Goal: Check status: Check status

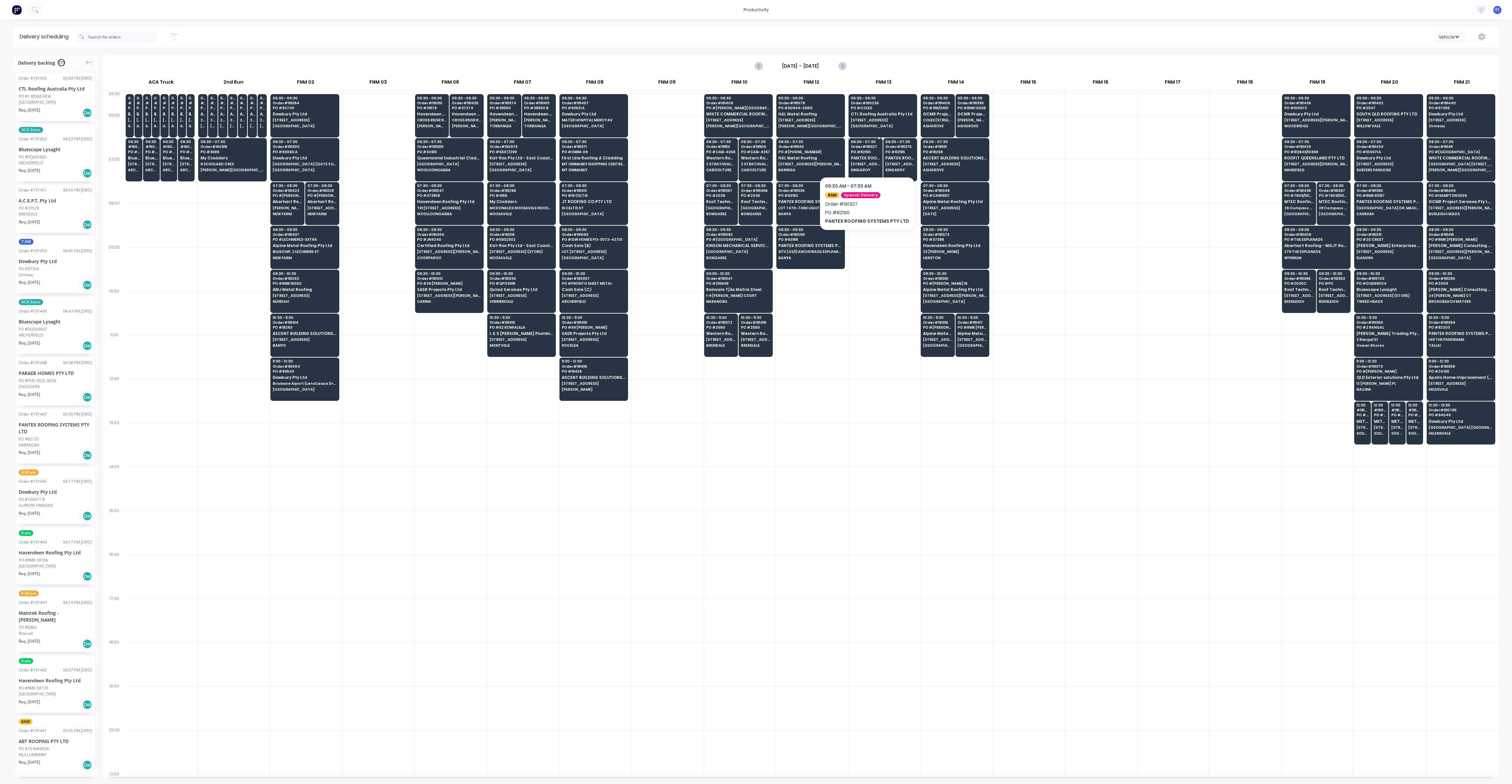
scroll to position [0, 0]
click at [534, 122] on span "[PERSON_NAME] *QTMP*" at bounding box center [539, 120] width 29 height 4
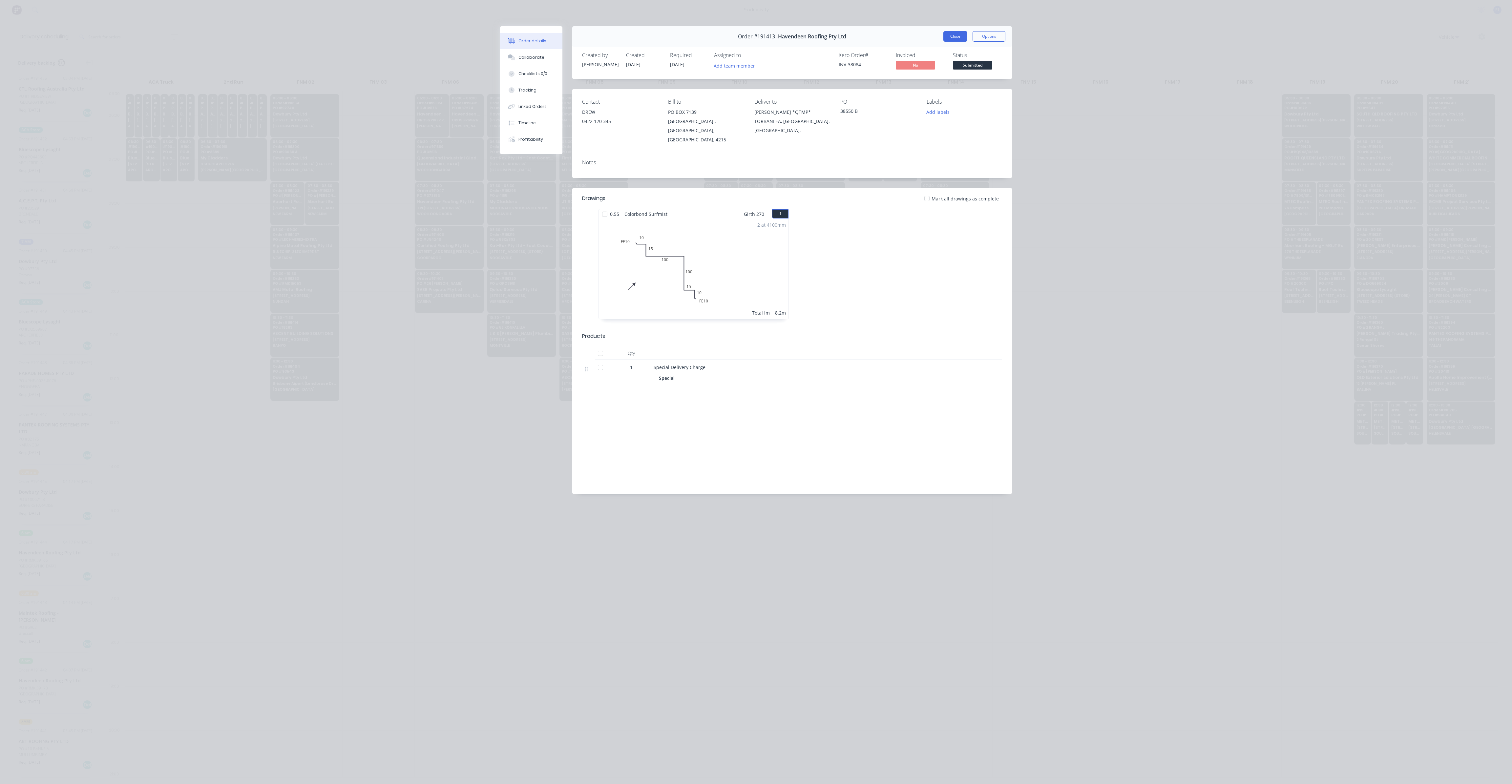
click at [952, 36] on button "Close" at bounding box center [955, 36] width 24 height 10
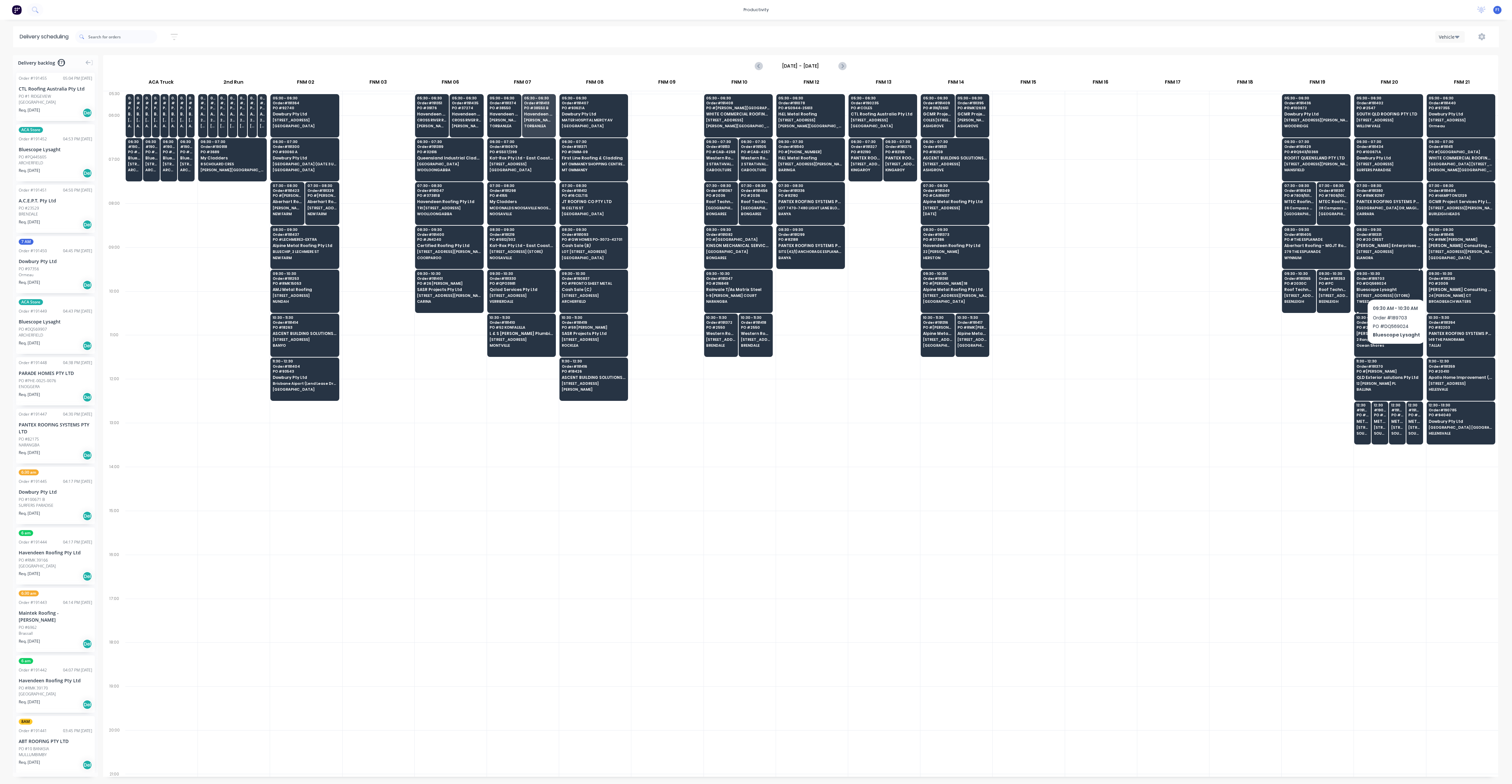
click at [1395, 282] on span "PO # DQ569024" at bounding box center [1388, 284] width 64 height 4
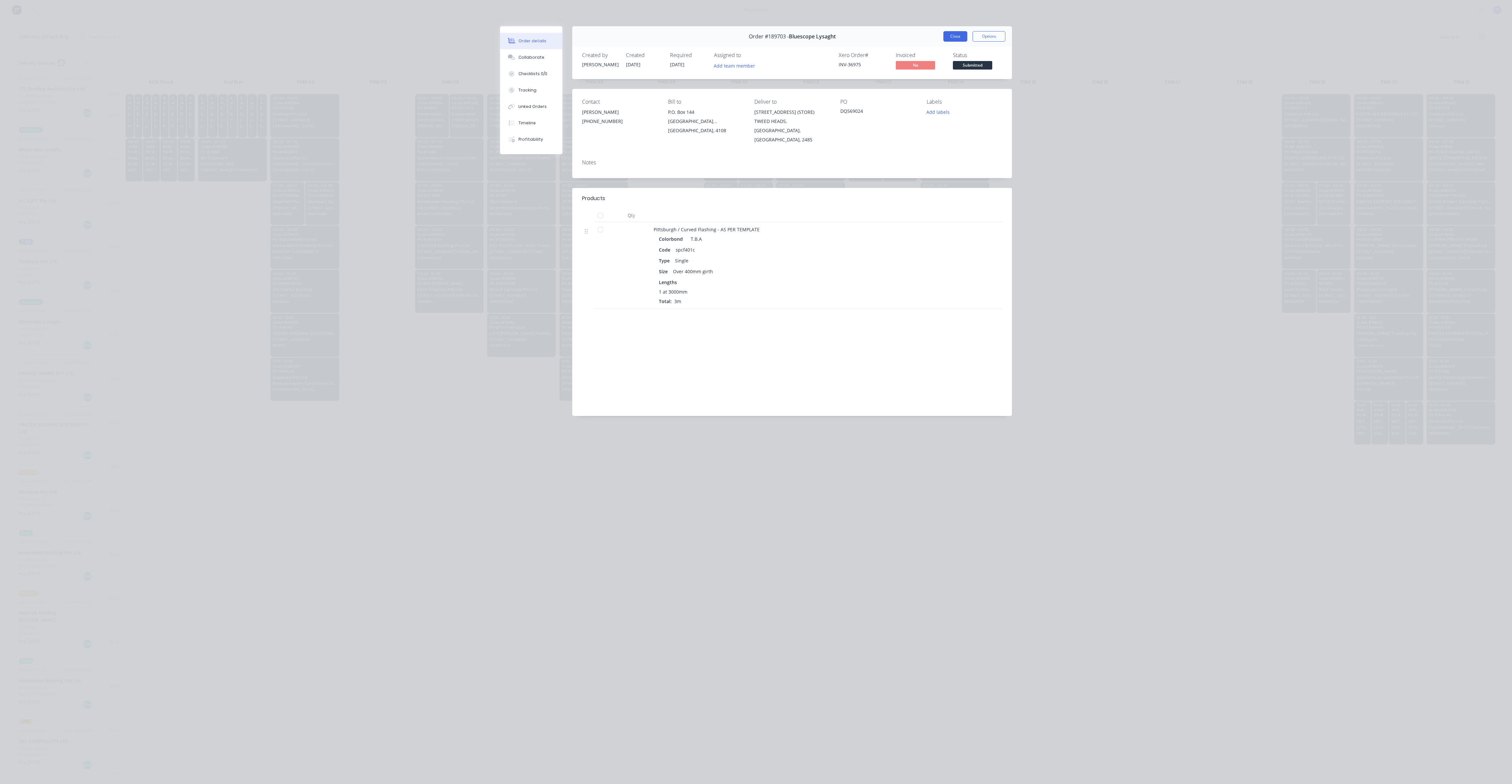
click at [959, 38] on button "Close" at bounding box center [955, 36] width 24 height 10
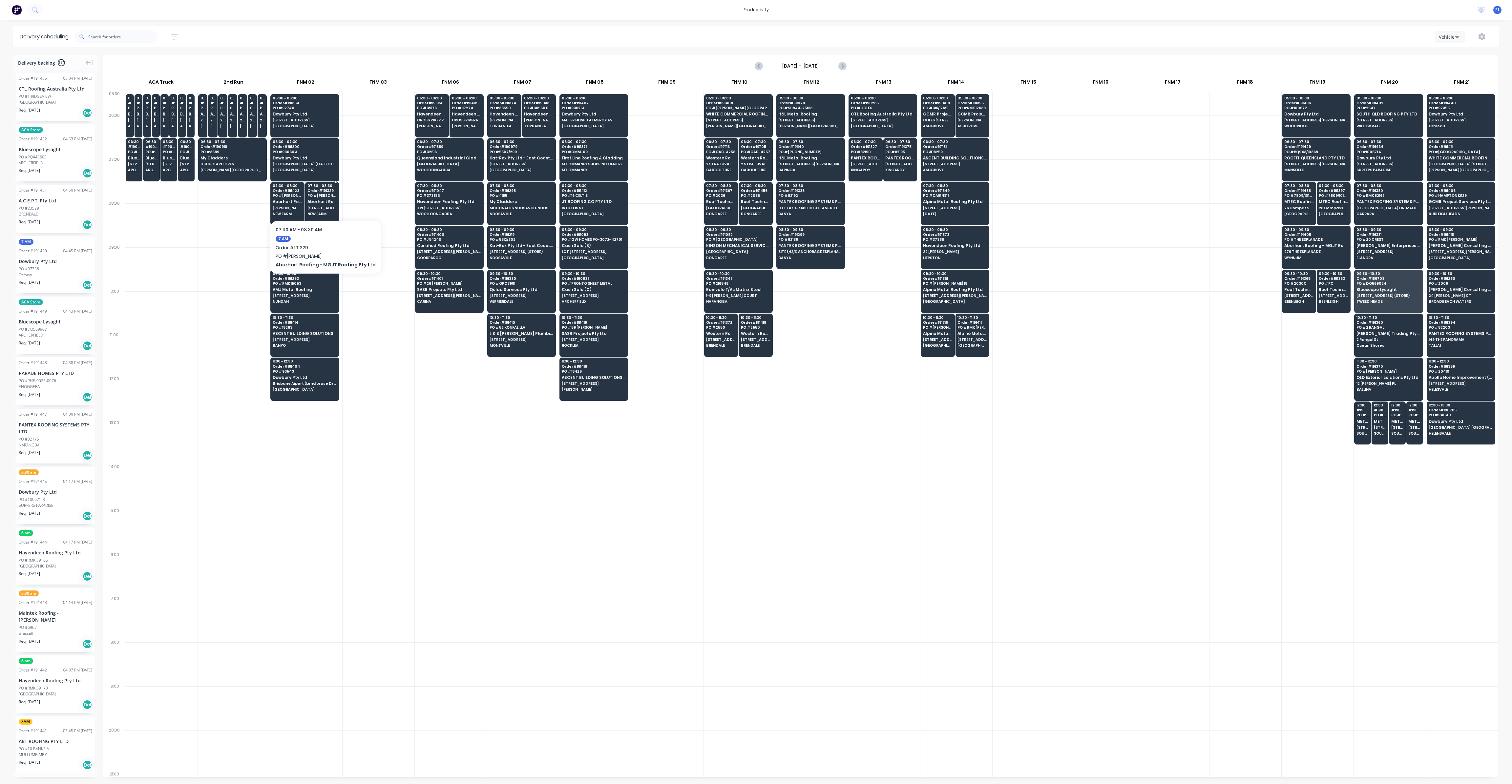
click at [326, 212] on span "NEW FARM" at bounding box center [322, 214] width 29 height 4
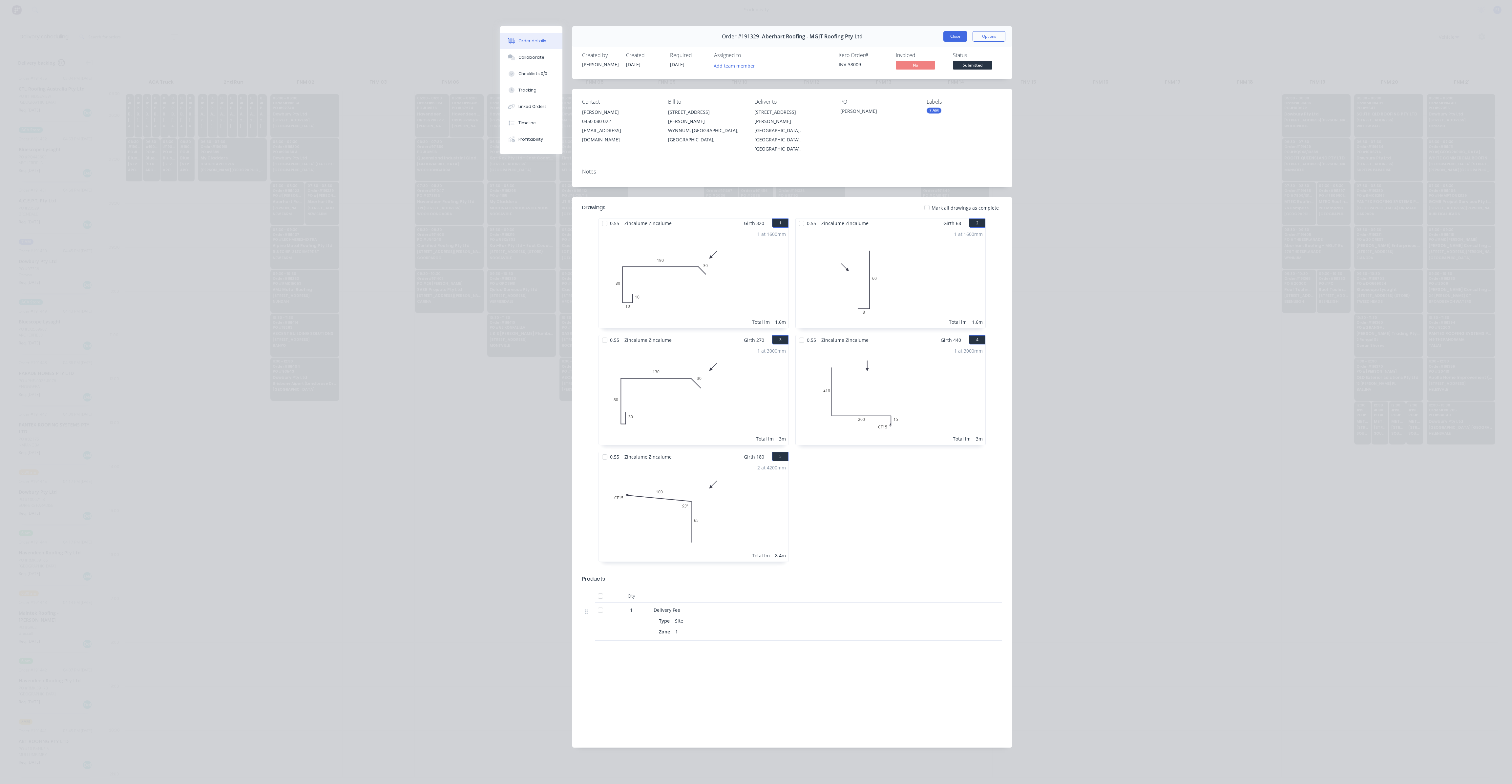
click at [958, 39] on button "Close" at bounding box center [955, 36] width 24 height 10
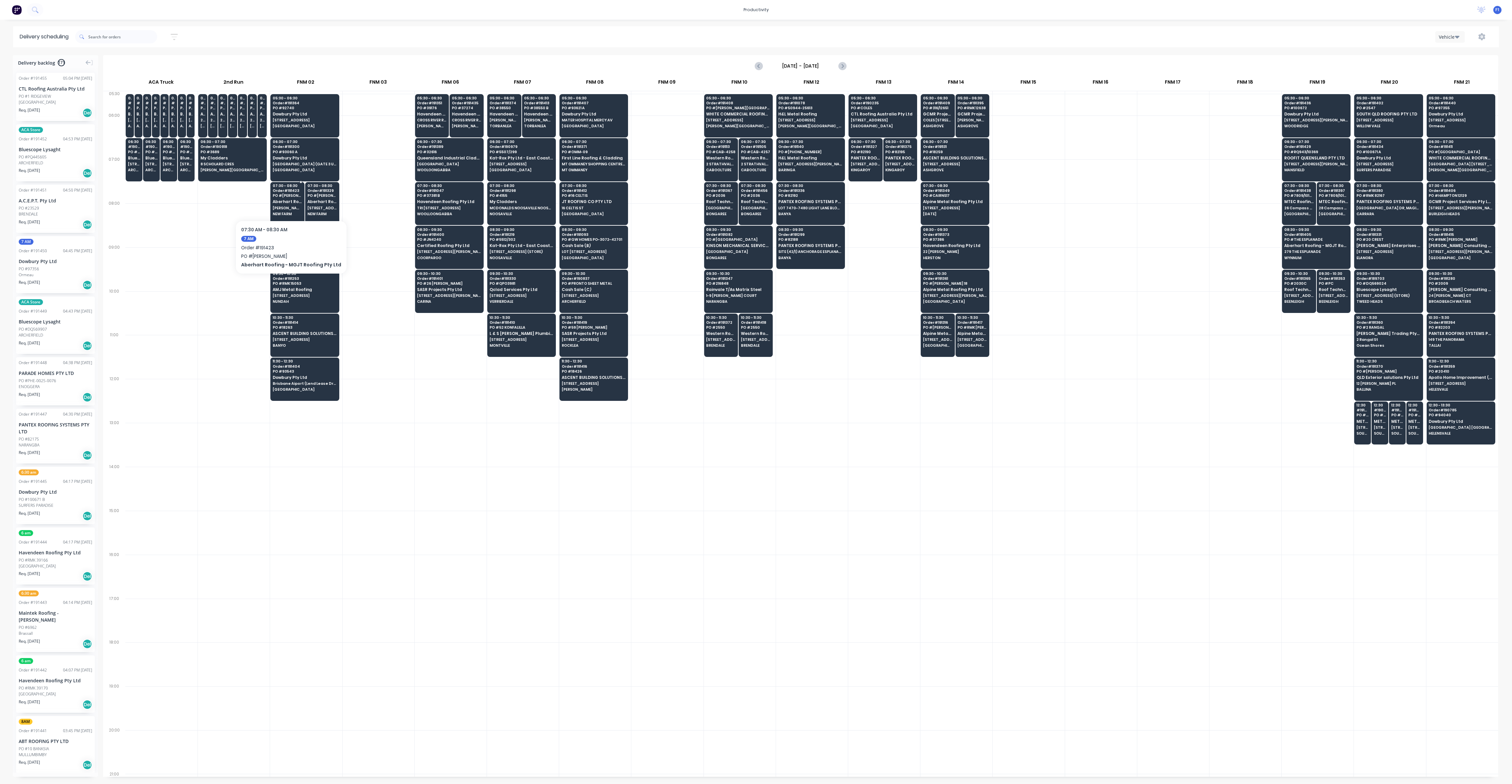
click at [273, 204] on div "07:30 - 08:30 Order # 191423 PO # [PERSON_NAME] Roofing - MGJT Roofing Pty Ltd …" at bounding box center [287, 200] width 33 height 37
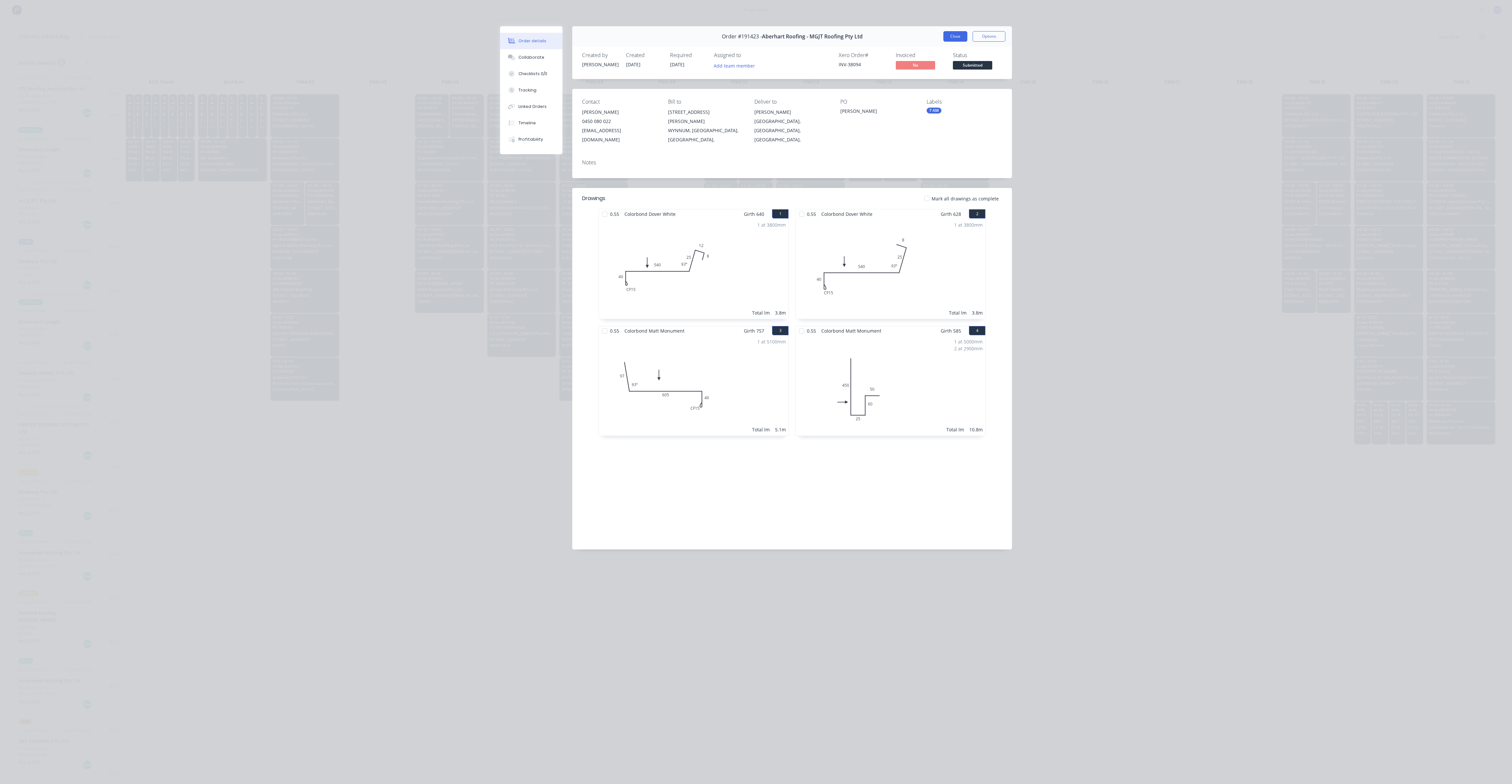
click at [955, 41] on button "Close" at bounding box center [955, 36] width 24 height 10
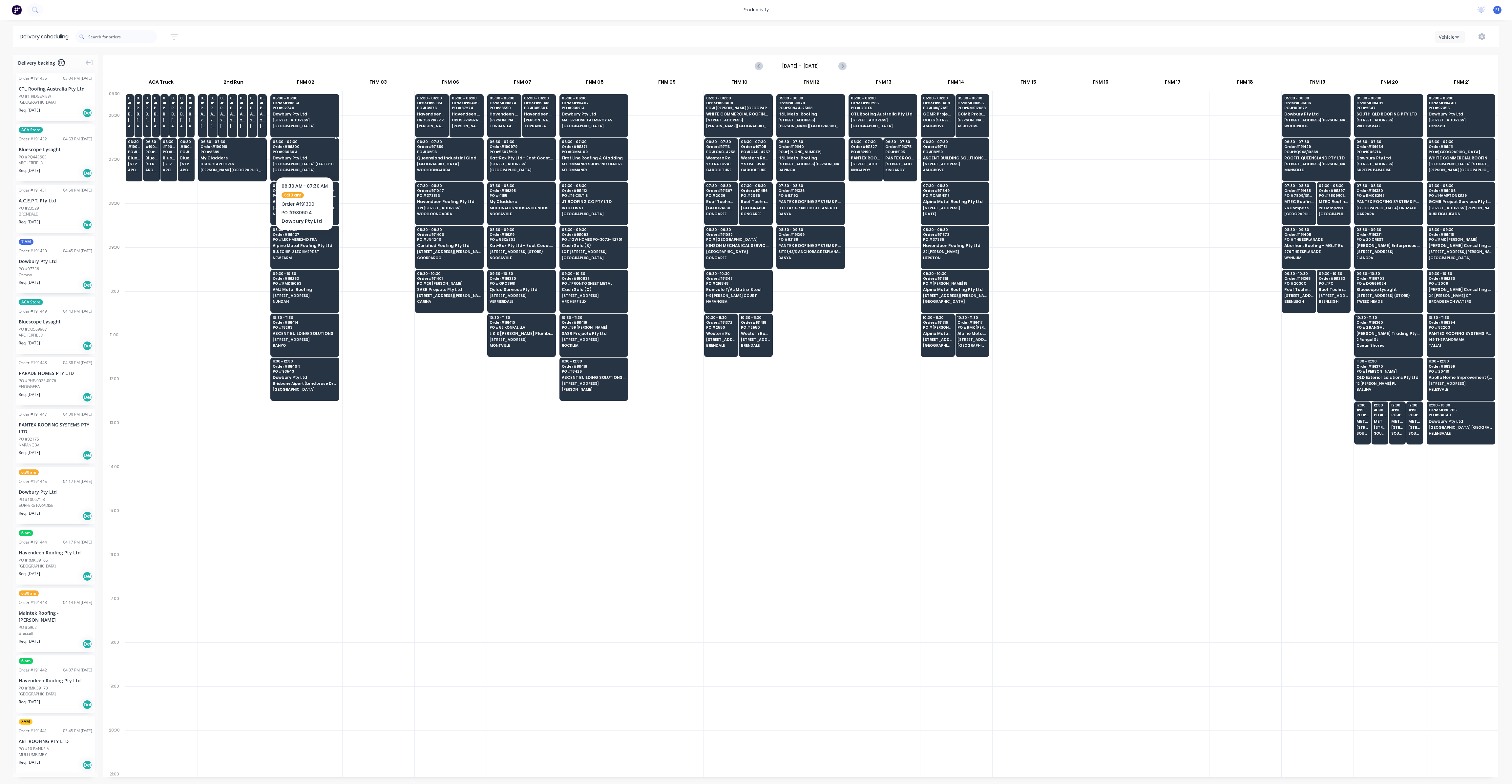
click at [306, 173] on div "06:30 - 07:30 Order # 191300 PO # 93060 A Dowbury Pty Ltd [GEOGRAPHIC_DATA] (GA…" at bounding box center [304, 156] width 68 height 37
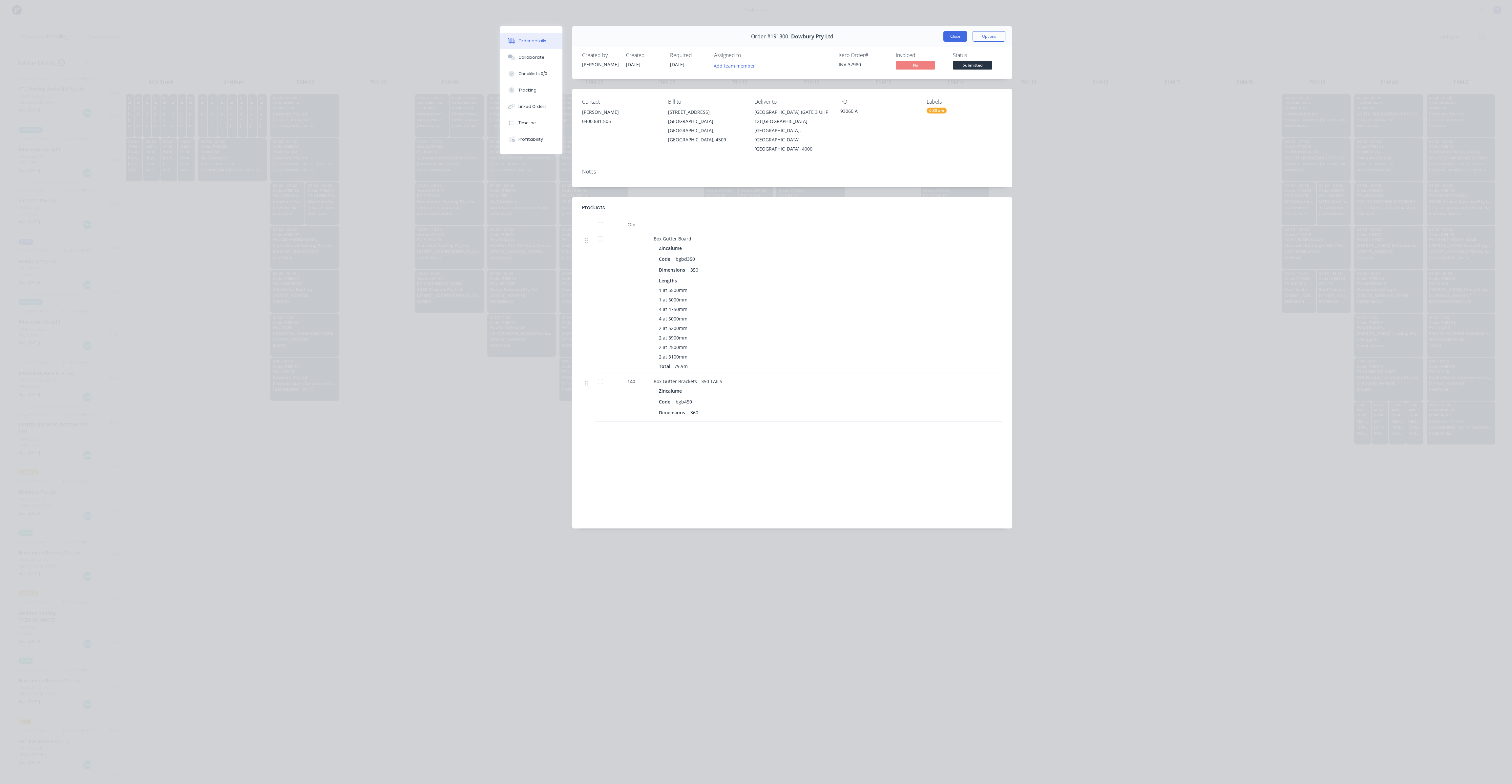
click at [955, 35] on button "Close" at bounding box center [955, 36] width 24 height 10
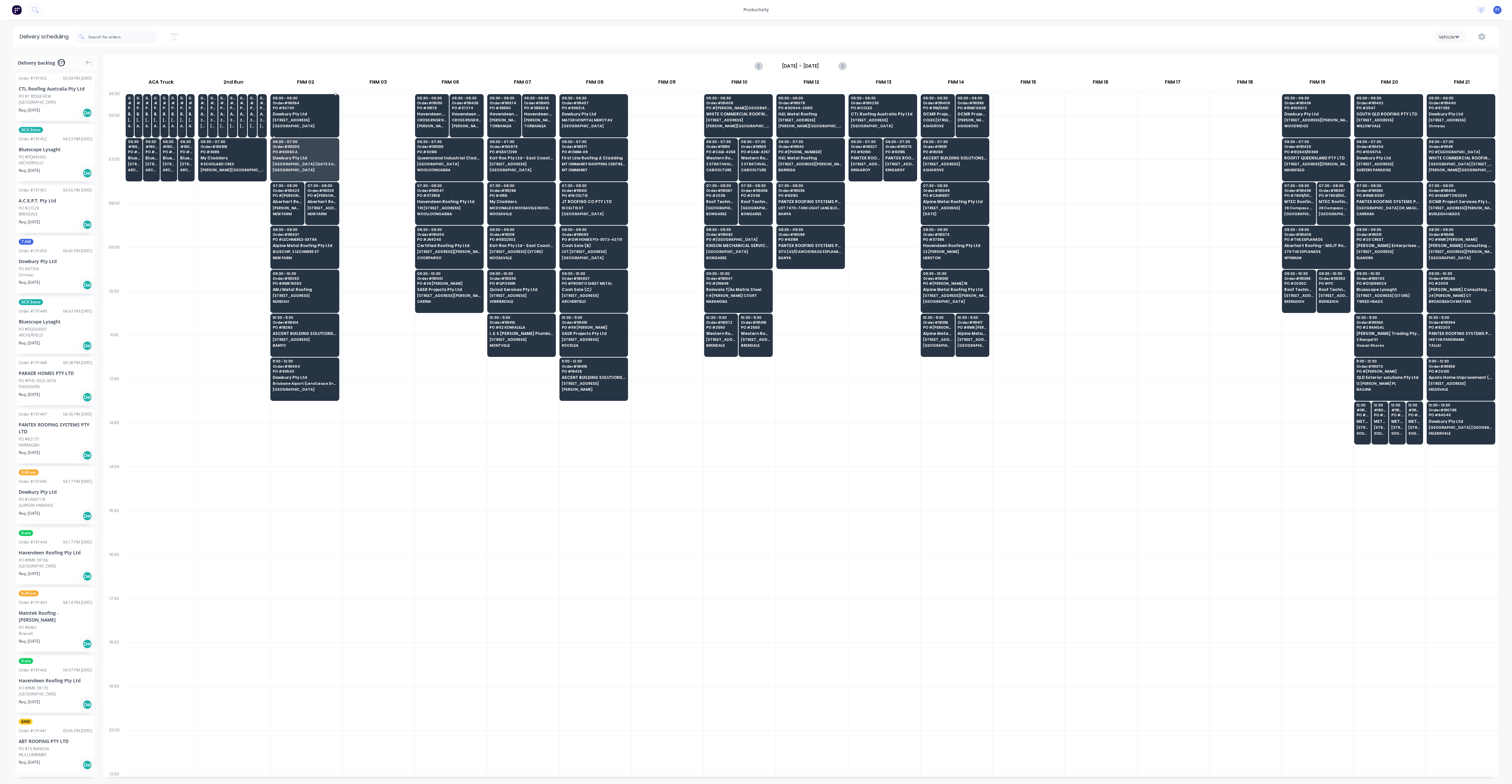
click at [312, 129] on div "05:30 - 06:30 Order # 191364 PO # 92740 Dowbury Pty Ltd [STREET_ADDRESS]" at bounding box center [304, 112] width 68 height 37
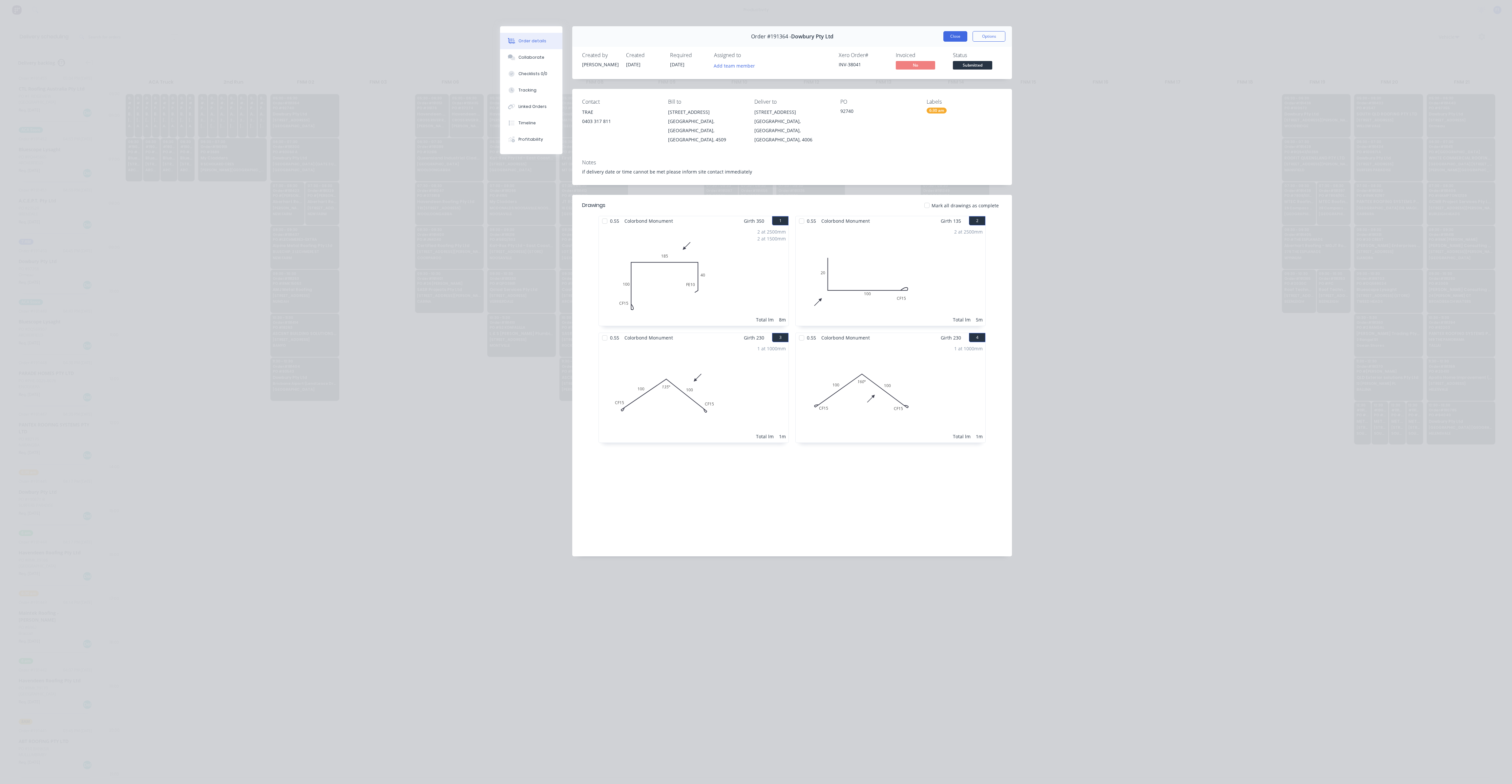
click at [941, 36] on div "Order #191364 - Dowbury Pty Ltd Close Options" at bounding box center [792, 37] width 439 height 21
click at [951, 36] on button "Close" at bounding box center [955, 36] width 24 height 10
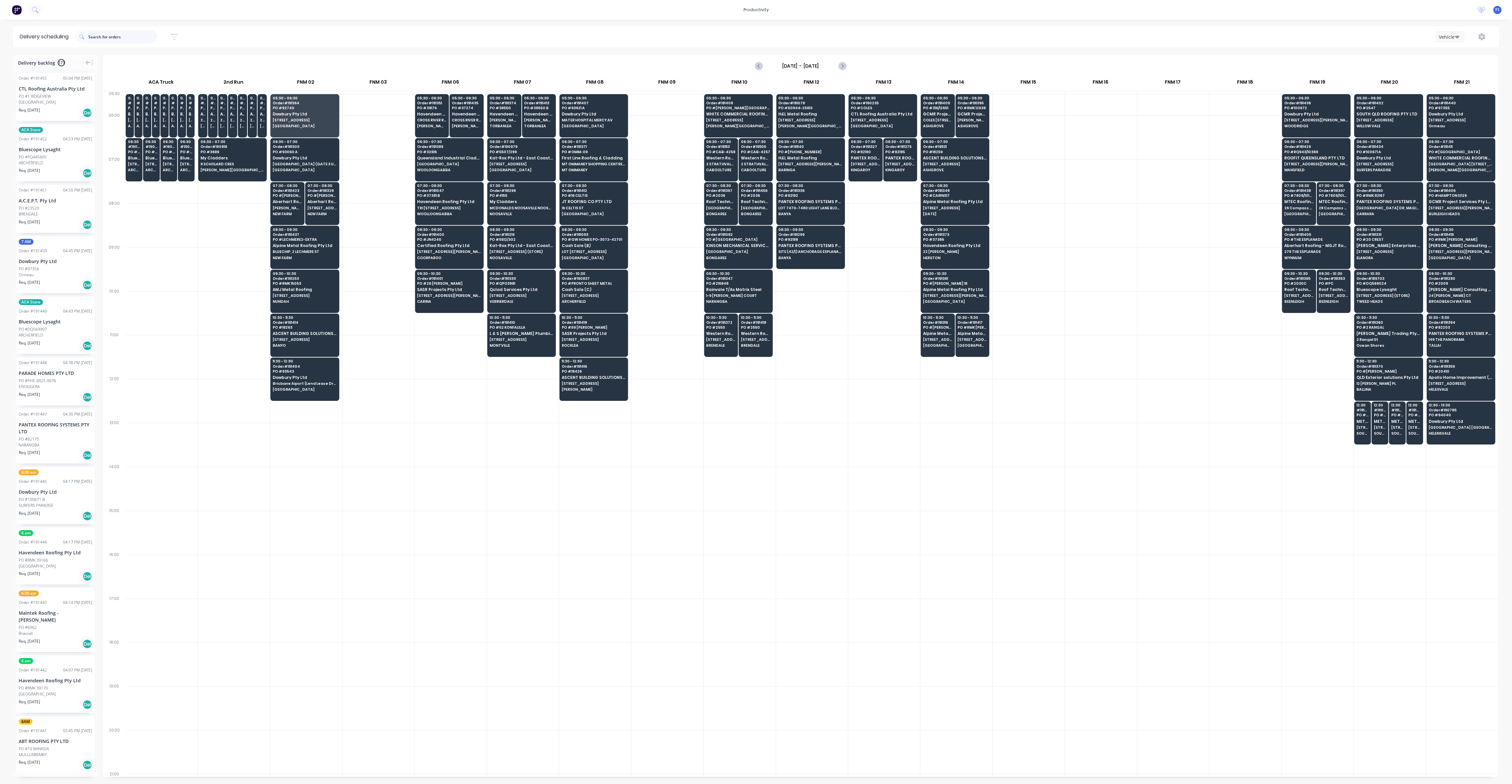
click at [121, 38] on input "text" at bounding box center [122, 36] width 69 height 13
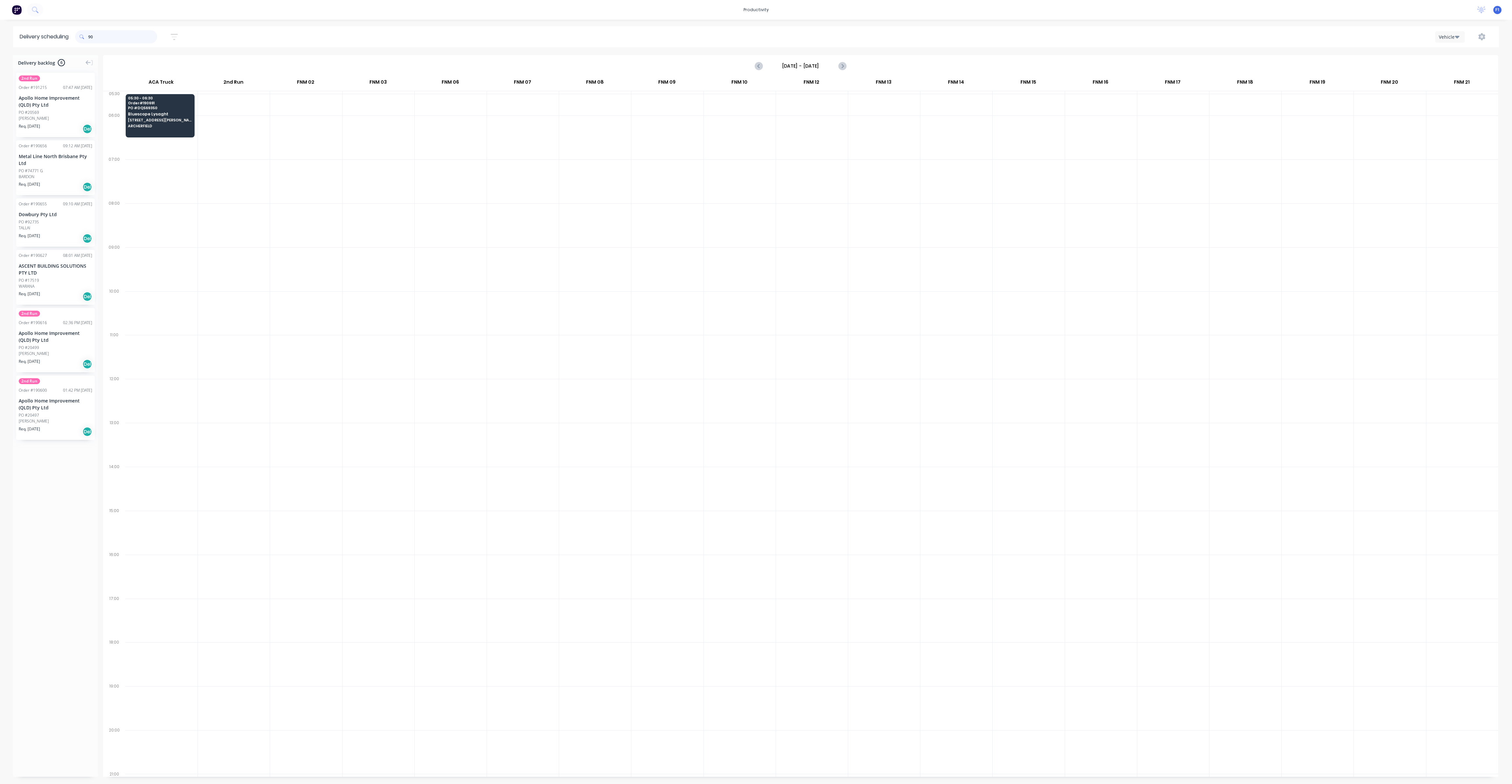
type input "9"
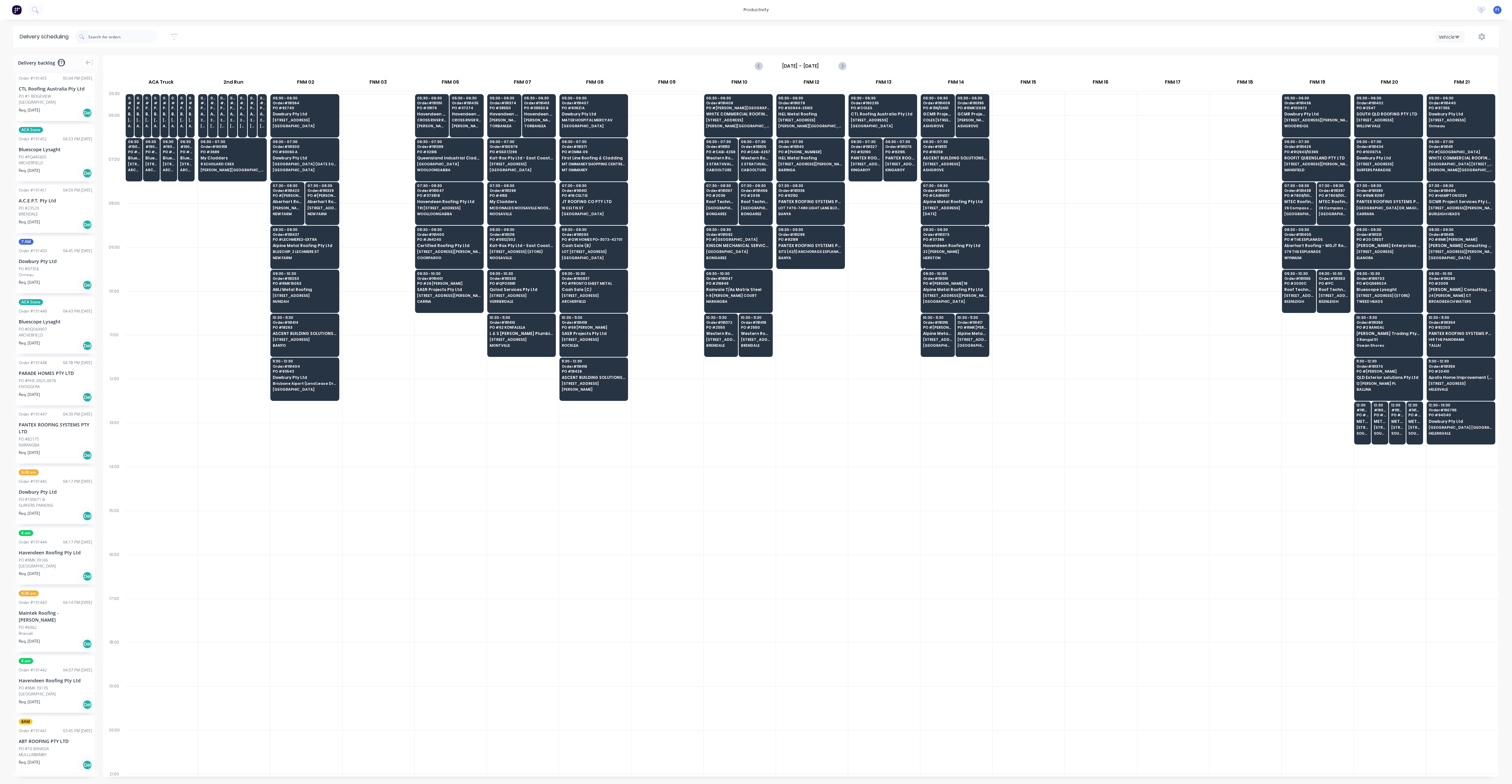
click at [944, 248] on div "08:30 - 09:30 Order # 191373 PO # 37386 Havendeen Roofing Pty Ltd 22 [PERSON_NA…" at bounding box center [955, 244] width 68 height 37
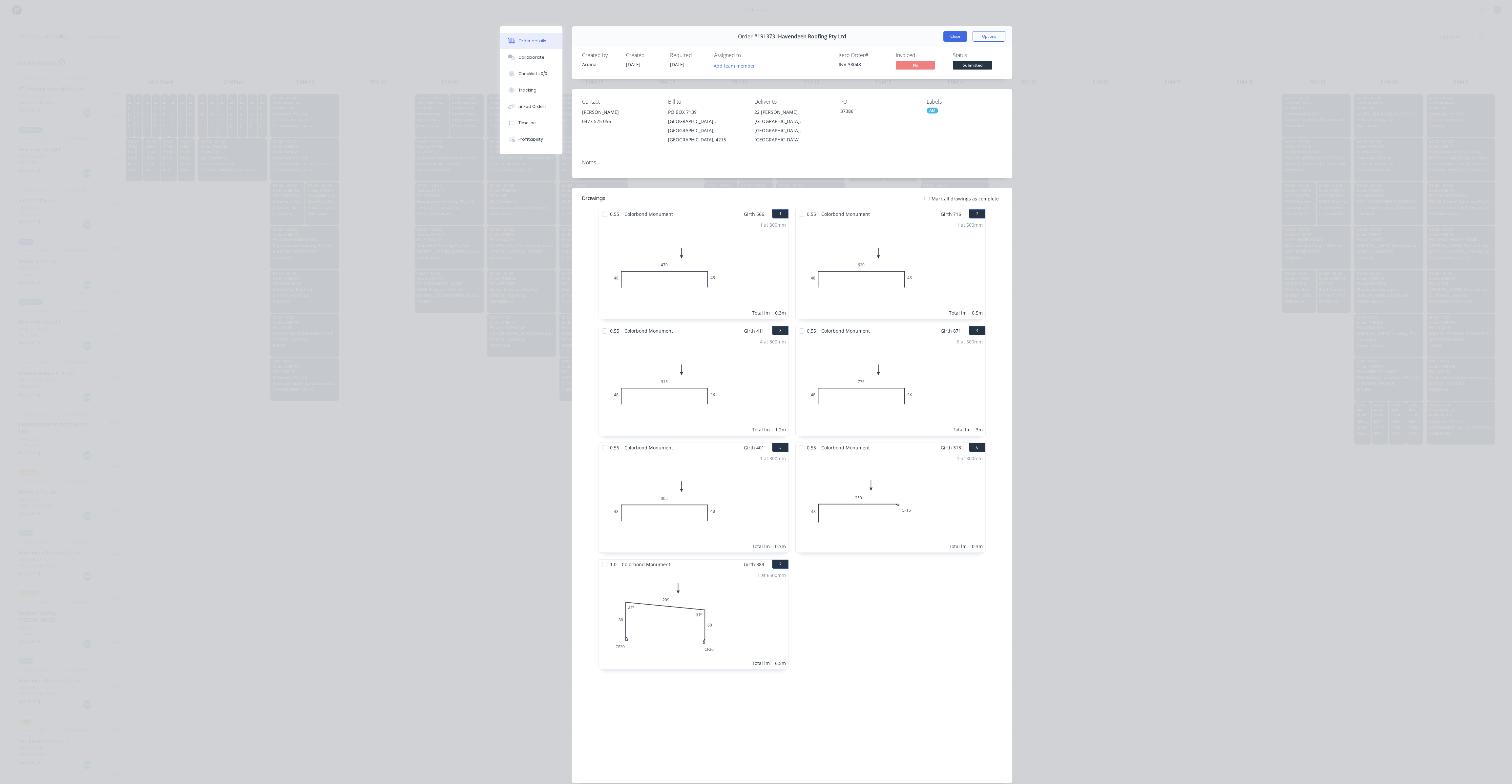
click at [953, 38] on button "Close" at bounding box center [955, 36] width 24 height 10
